Goal: Task Accomplishment & Management: Use online tool/utility

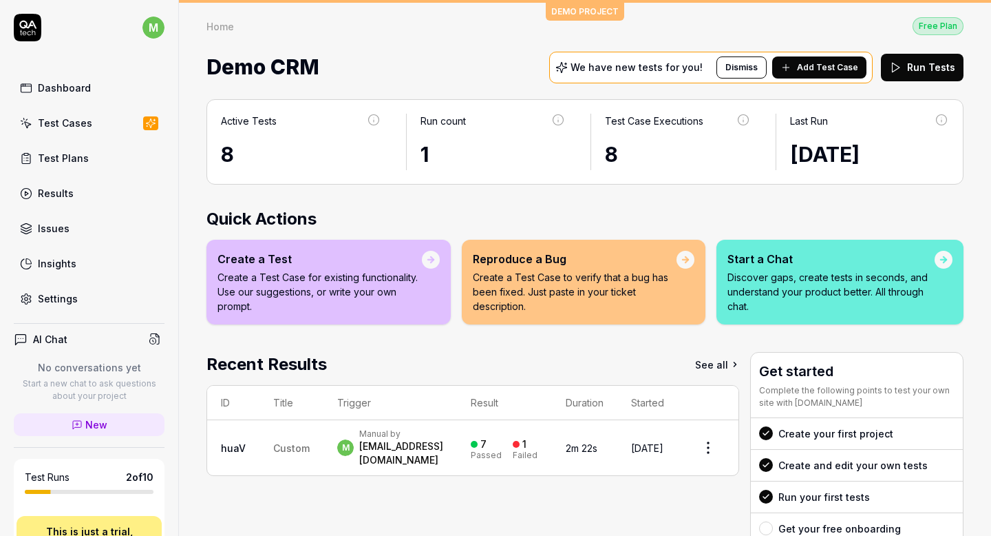
click at [581, 13] on div "Home Free Plan Home Free Plan Demo CRM We have new tests for you! Dismiss Add T…" at bounding box center [585, 44] width 812 height 83
click at [818, 70] on span "Add Test Case" at bounding box center [827, 67] width 61 height 12
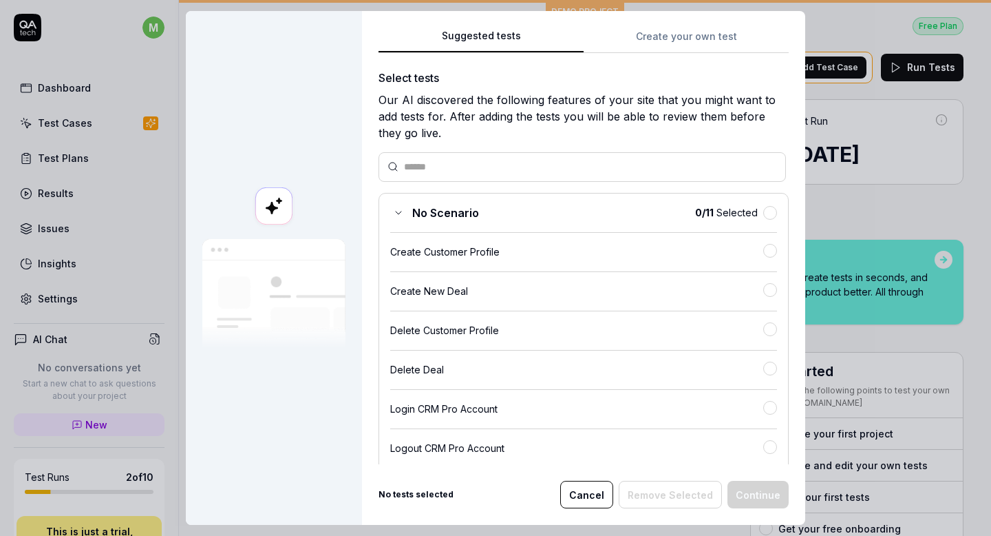
click at [593, 496] on button "Cancel" at bounding box center [586, 495] width 53 height 28
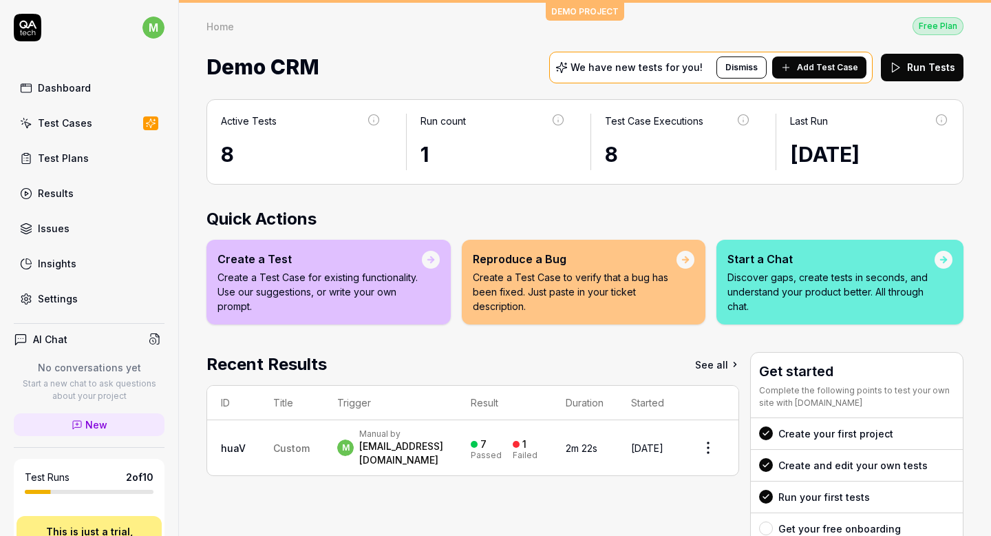
click at [654, 359] on div "Recent Results See all" at bounding box center [473, 364] width 533 height 25
click at [70, 90] on div "Dashboard" at bounding box center [64, 88] width 53 height 14
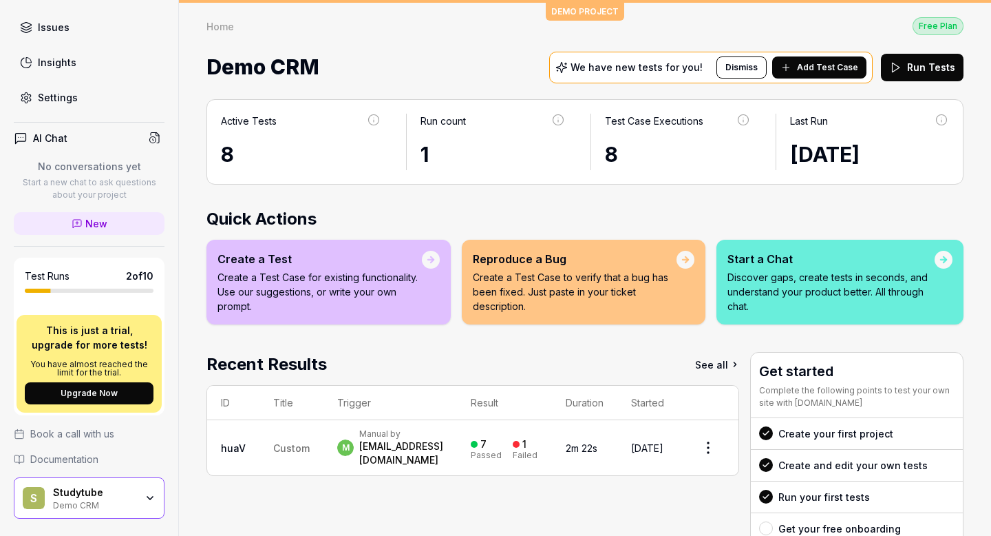
scroll to position [251, 0]
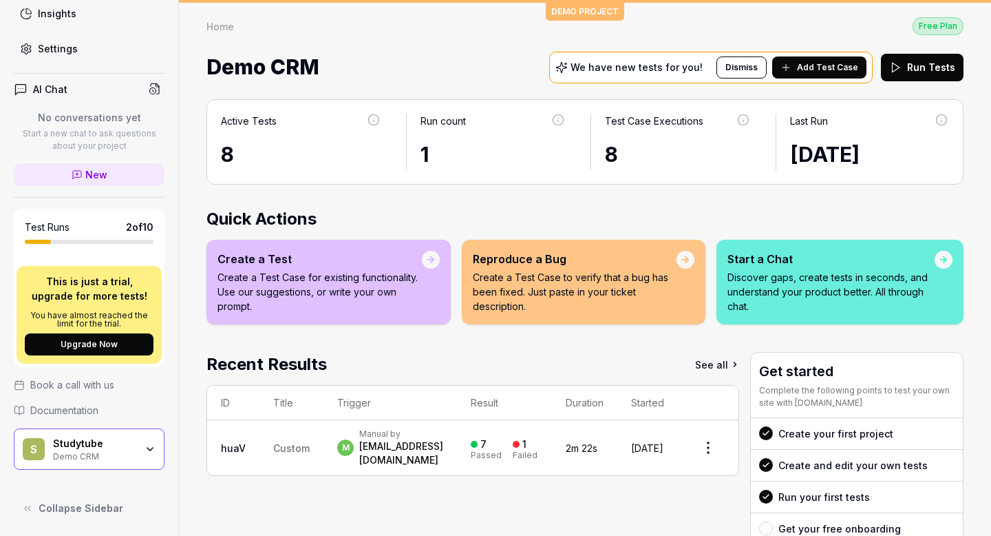
click at [115, 452] on div "Demo CRM" at bounding box center [94, 455] width 83 height 11
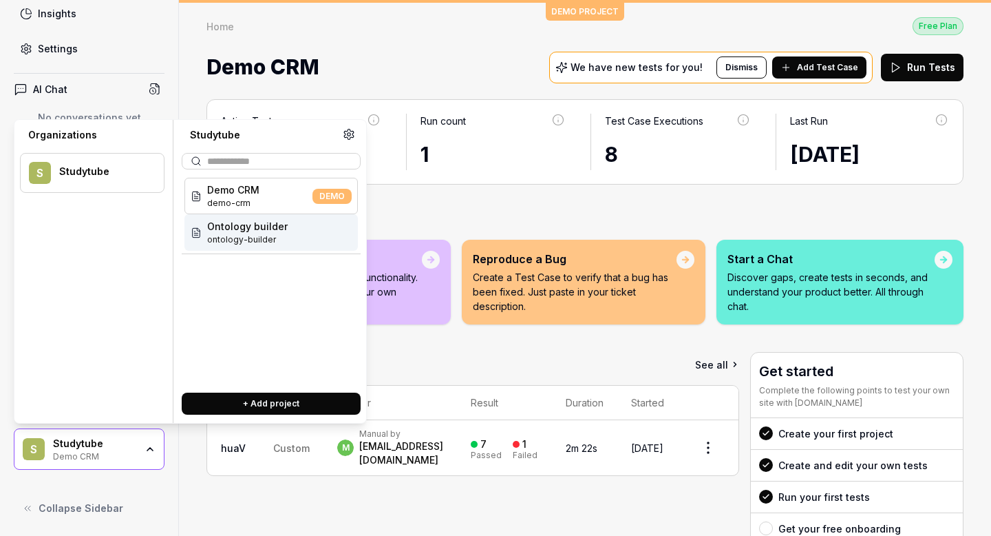
click at [265, 238] on span "ontology-builder" at bounding box center [247, 239] width 81 height 12
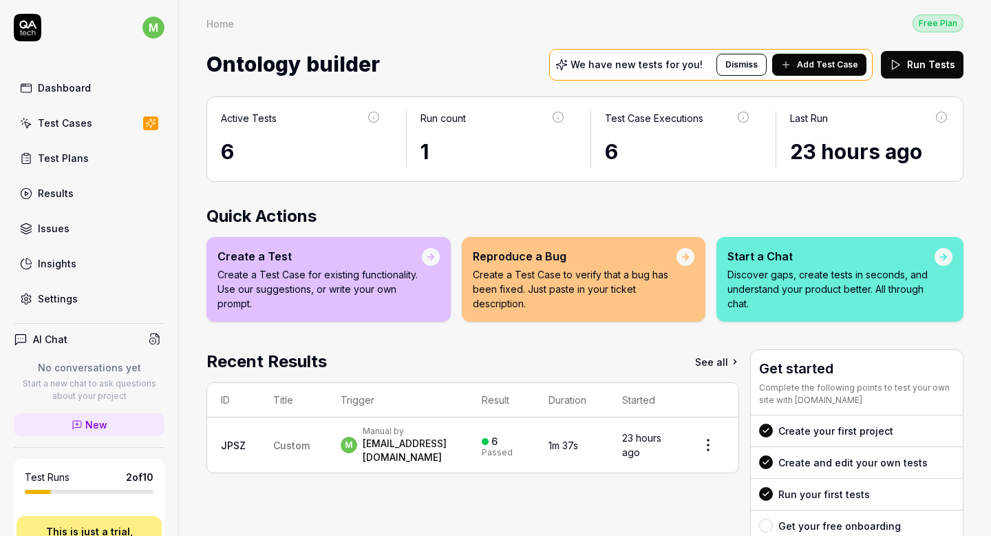
click at [799, 68] on button "Add Test Case" at bounding box center [820, 65] width 94 height 22
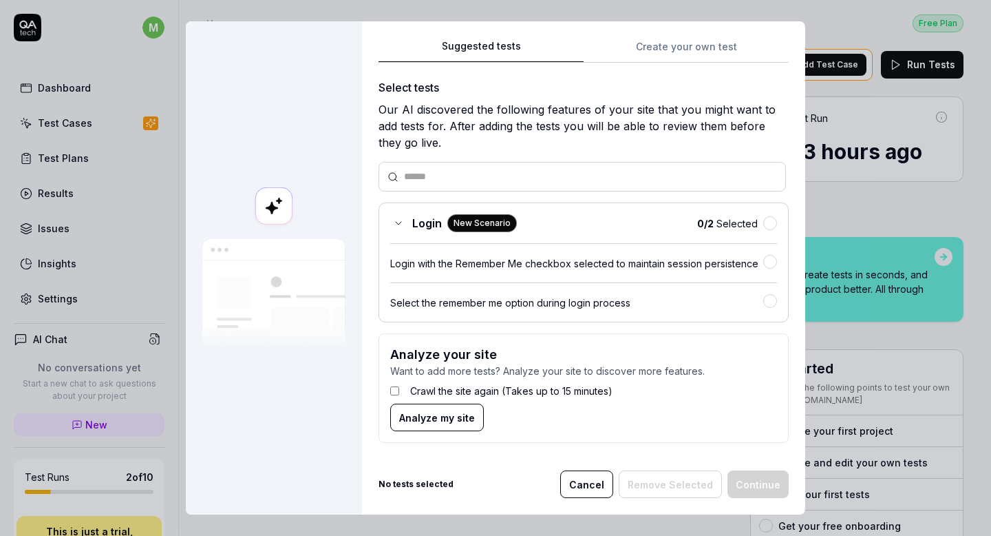
click at [530, 265] on div "Login with the Remember Me checkbox selected to maintain session persistence" at bounding box center [576, 263] width 373 height 14
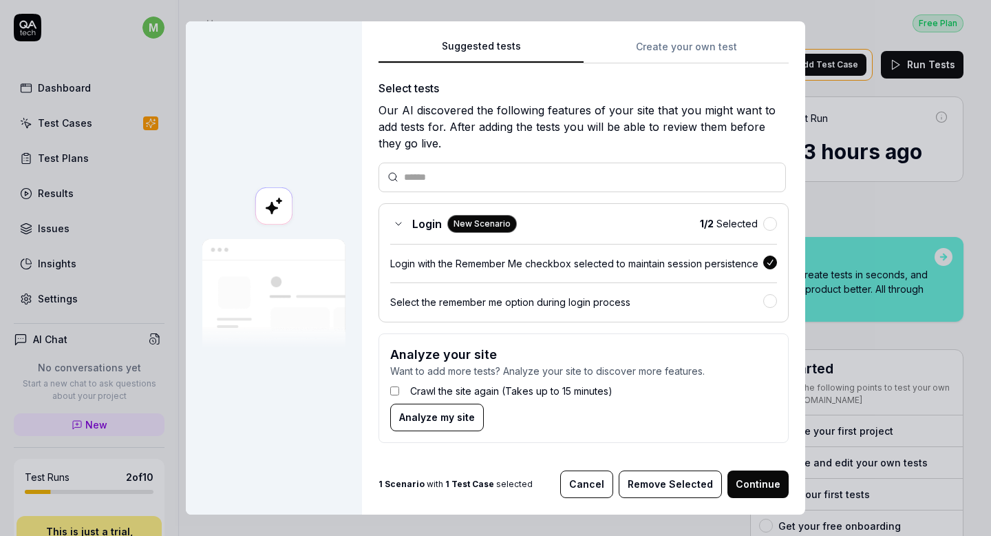
click at [558, 301] on div "Select the remember me option during login process" at bounding box center [576, 302] width 373 height 14
click at [558, 265] on div "Login with the Remember Me checkbox selected to maintain session persistence" at bounding box center [576, 263] width 373 height 14
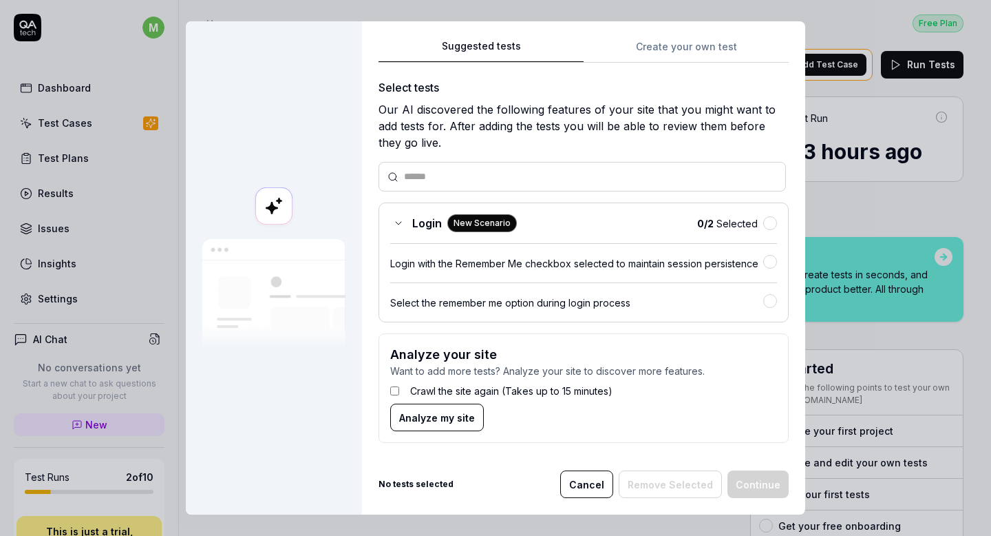
click at [534, 194] on div "Select tests Our AI discovered the following features of your site that you mig…" at bounding box center [584, 266] width 410 height 375
click at [587, 481] on button "Cancel" at bounding box center [586, 484] width 53 height 28
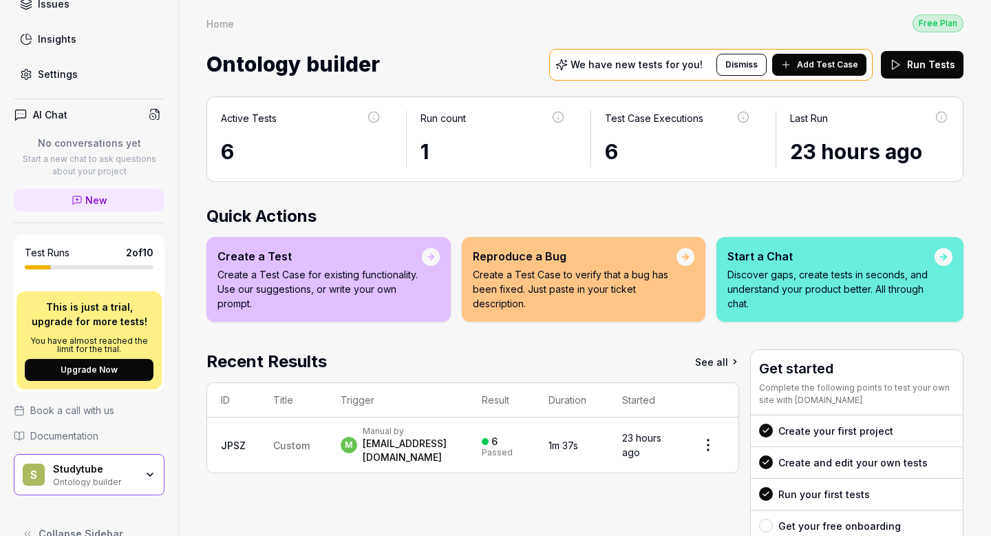
scroll to position [251, 0]
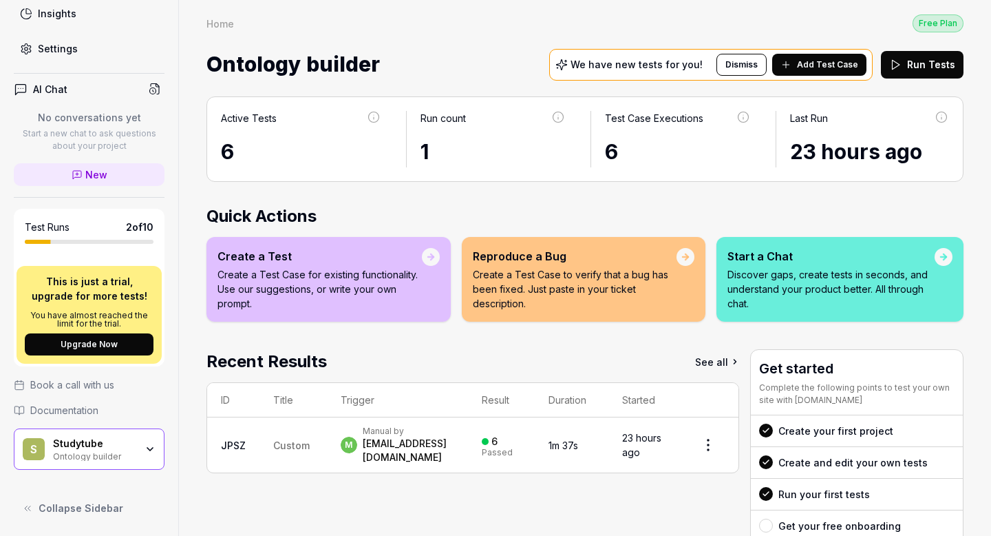
click at [102, 439] on div "Studytube" at bounding box center [94, 443] width 83 height 12
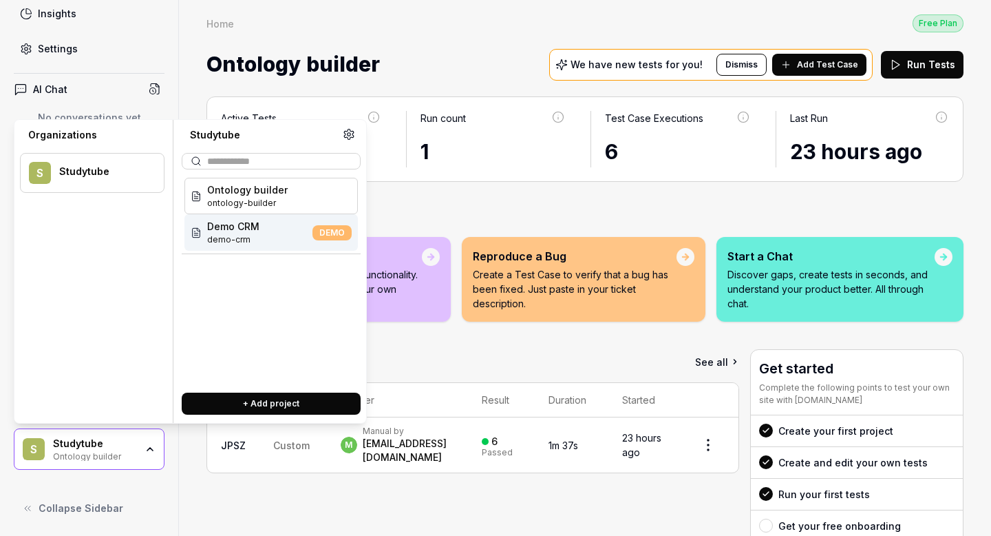
click at [255, 242] on span "demo-crm" at bounding box center [233, 239] width 52 height 12
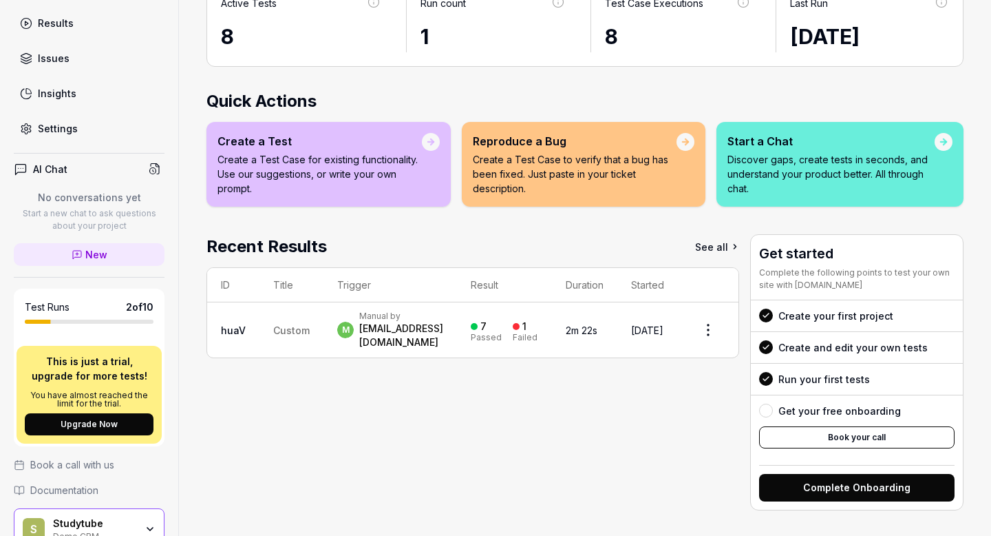
scroll to position [251, 0]
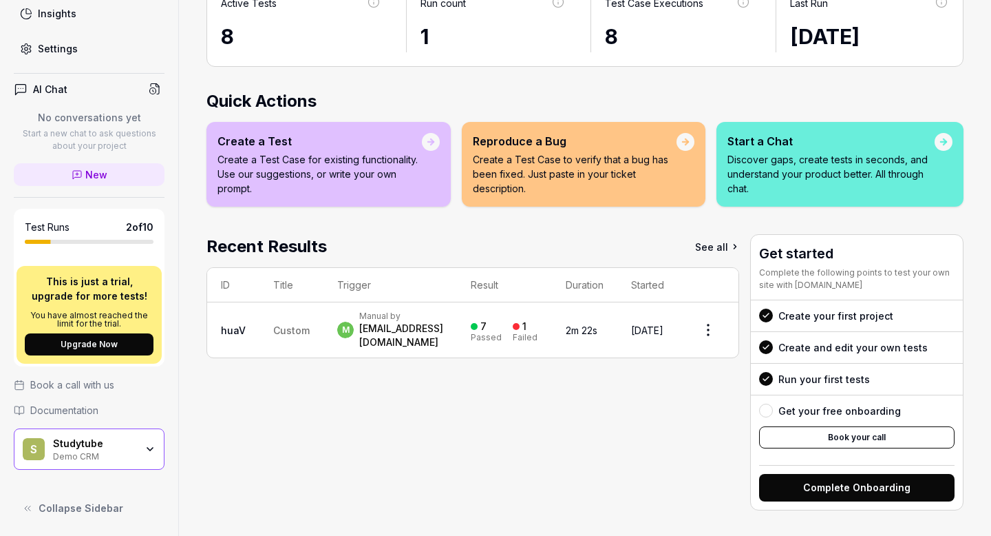
click at [100, 456] on div "Demo CRM" at bounding box center [94, 455] width 83 height 11
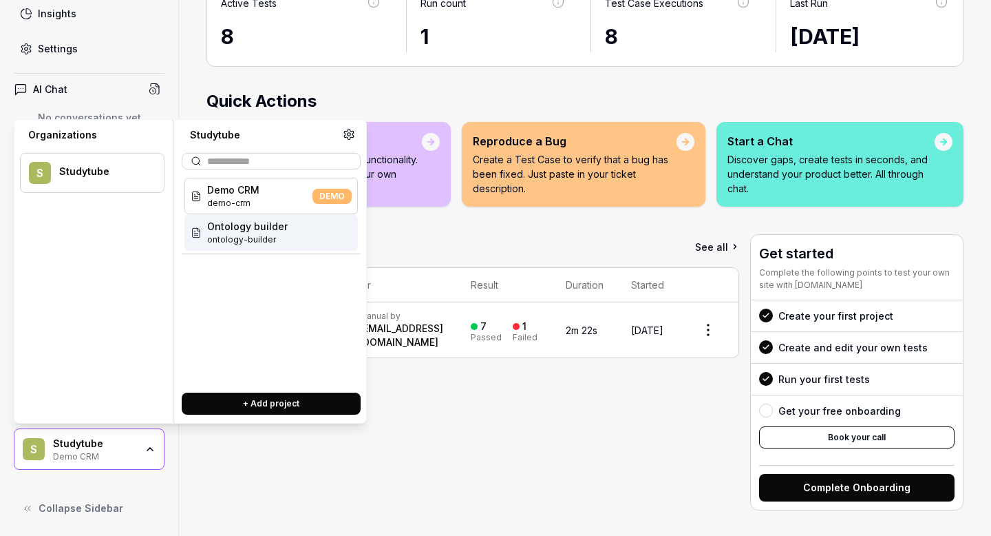
click at [248, 238] on span "ontology-builder" at bounding box center [247, 239] width 81 height 12
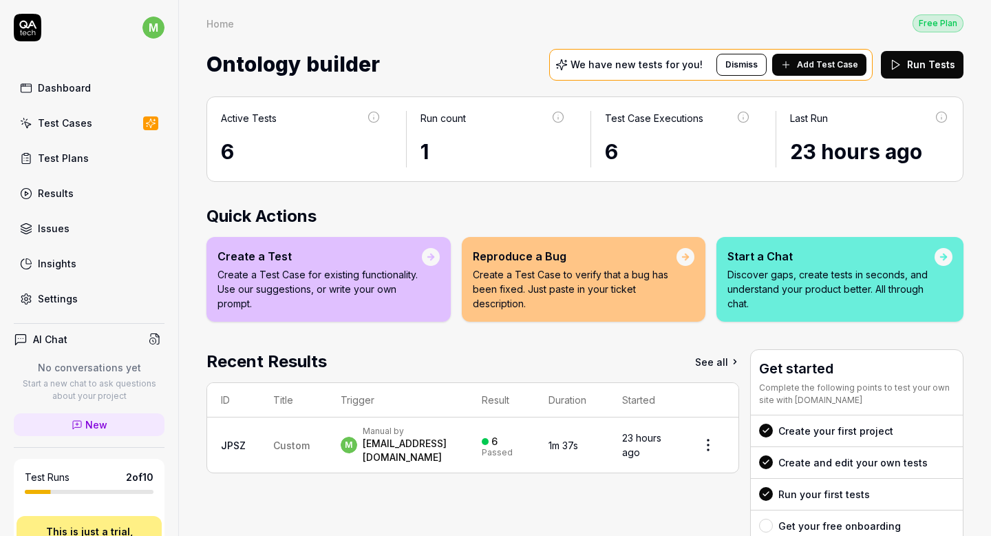
scroll to position [115, 0]
